Goal: Unclear

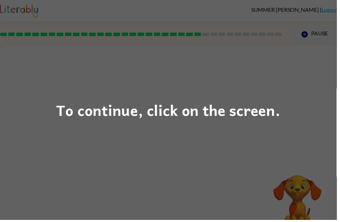
click at [315, 95] on div "To continue, click on the screen." at bounding box center [170, 111] width 340 height 222
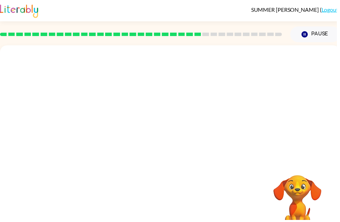
click at [291, 85] on div at bounding box center [171, 104] width 343 height 116
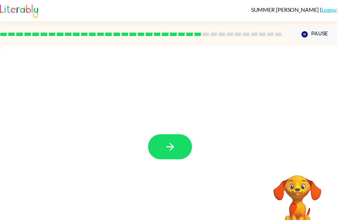
click at [170, 156] on button "button" at bounding box center [171, 147] width 44 height 25
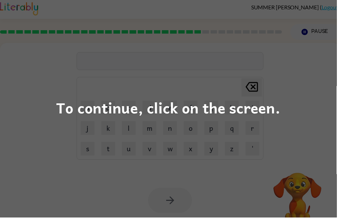
click at [288, 134] on div "To continue, click on the screen." at bounding box center [170, 111] width 340 height 222
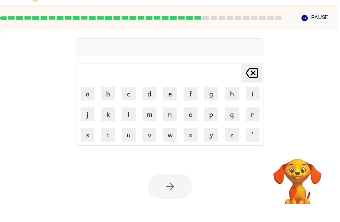
click at [297, 99] on div "[PERSON_NAME] last character input a b c d e f g h i j k l m n o p q r s t u v …" at bounding box center [171, 104] width 343 height 116
click at [305, 87] on div "[PERSON_NAME] last character input a b c d e f g h i j k l m n o p q r s t u v …" at bounding box center [171, 104] width 343 height 116
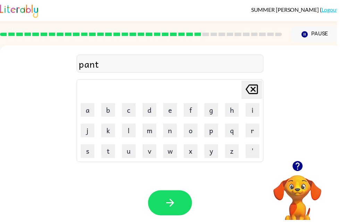
click at [167, 200] on icon "button" at bounding box center [172, 205] width 12 height 12
click at [303, 170] on icon "button" at bounding box center [300, 167] width 10 height 10
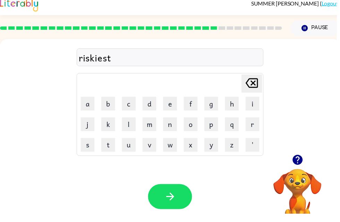
scroll to position [7, 0]
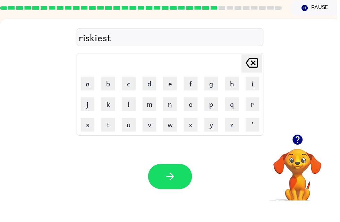
click at [186, 192] on div "Your browser must support playing .mp4 files to use Literably. Please try using…" at bounding box center [171, 198] width 343 height 78
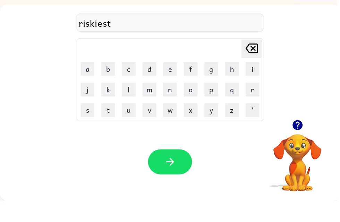
click at [174, 176] on div "Your browser must support playing .mp4 files to use Literably. Please try using…" at bounding box center [171, 183] width 343 height 78
click at [170, 177] on icon "button" at bounding box center [172, 183] width 12 height 12
click at [167, 177] on icon "button" at bounding box center [172, 183] width 12 height 12
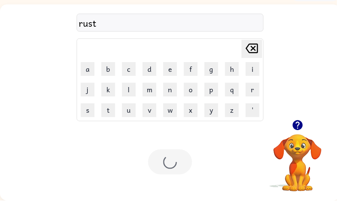
click at [181, 179] on div "Your browser must support playing .mp4 files to use Literably. Please try using…" at bounding box center [171, 183] width 343 height 78
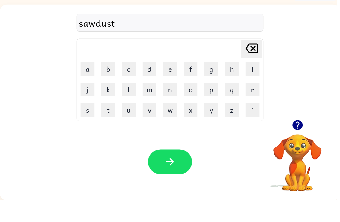
click at [185, 170] on button "button" at bounding box center [171, 182] width 44 height 25
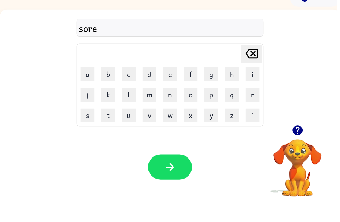
scroll to position [19, 0]
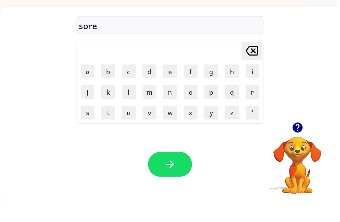
click at [193, 173] on button "button" at bounding box center [171, 185] width 44 height 25
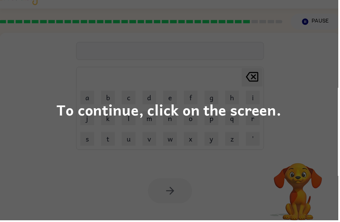
scroll to position [8, 1]
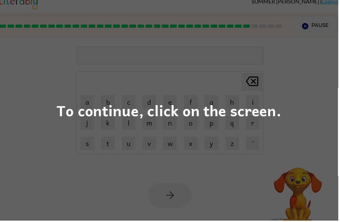
click at [52, 141] on div "To continue, click on the screen." at bounding box center [170, 111] width 340 height 222
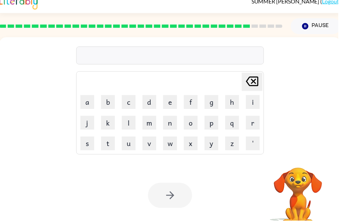
click at [53, 138] on div "[PERSON_NAME] last character input a b c d e f g h i j k l m n o p q r s t u v …" at bounding box center [170, 95] width 343 height 116
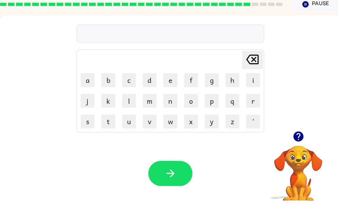
scroll to position [10, 1]
click at [187, 182] on button "button" at bounding box center [171, 194] width 44 height 25
click at [172, 188] on icon "button" at bounding box center [171, 194] width 12 height 12
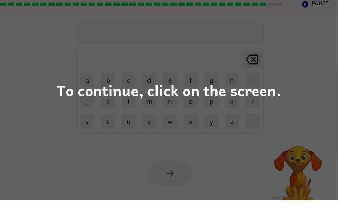
click at [332, 143] on div "To continue, click on the screen." at bounding box center [170, 111] width 340 height 222
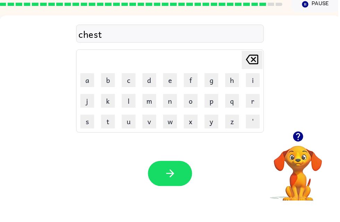
click at [178, 182] on button "button" at bounding box center [171, 194] width 44 height 25
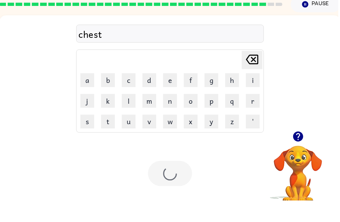
click at [191, 189] on div "Your browser must support playing .mp4 files to use Literably. Please try using…" at bounding box center [170, 195] width 343 height 78
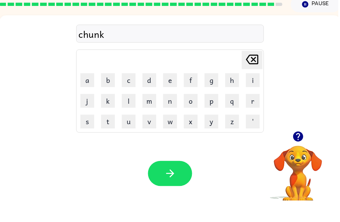
scroll to position [10, 0]
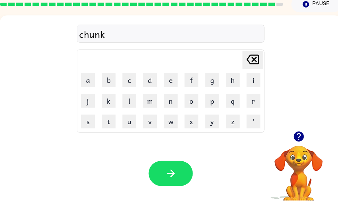
click at [174, 191] on icon "button" at bounding box center [171, 195] width 8 height 8
